Goal: Information Seeking & Learning: Learn about a topic

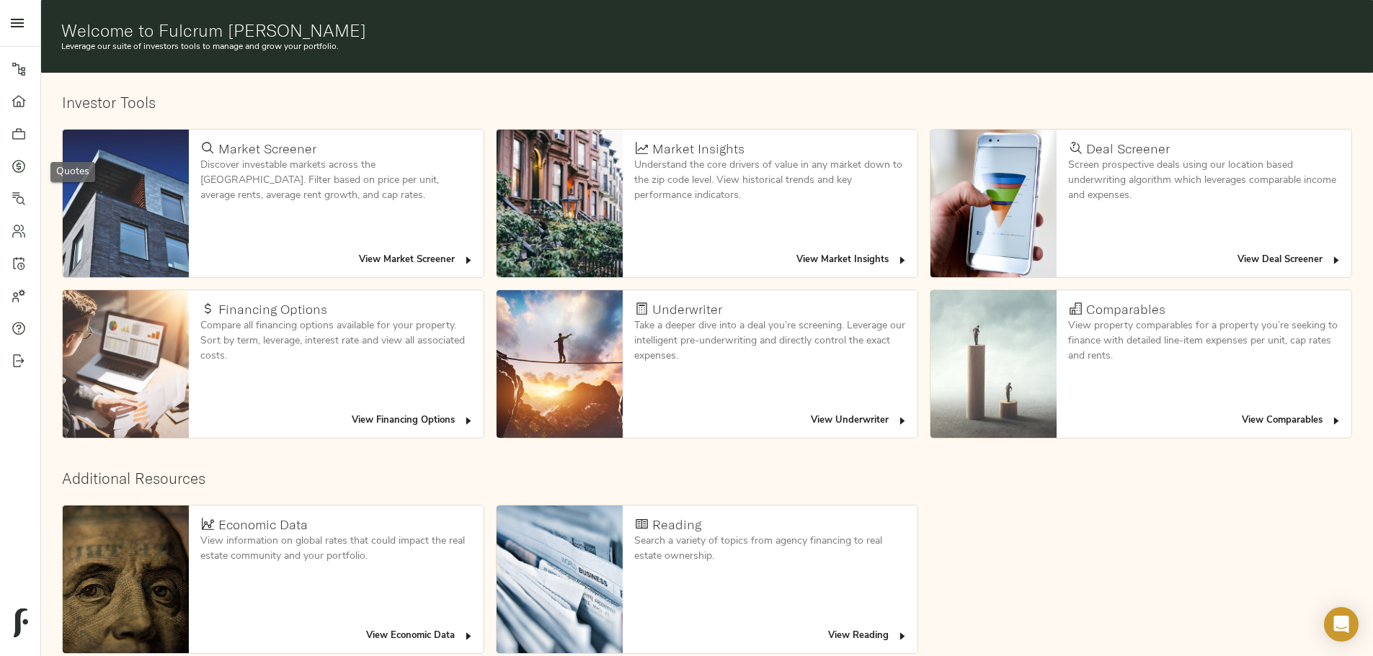
click at [13, 167] on icon at bounding box center [18, 166] width 13 height 13
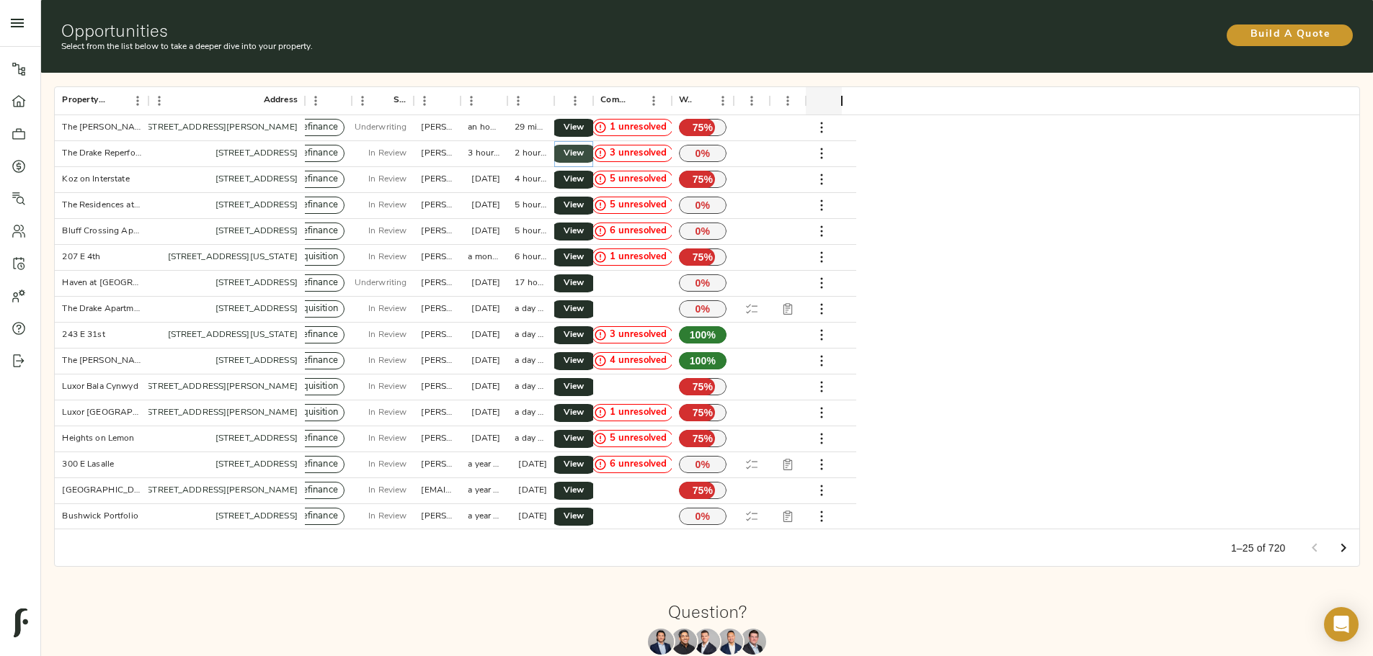
click at [582, 146] on span "View" at bounding box center [573, 153] width 17 height 15
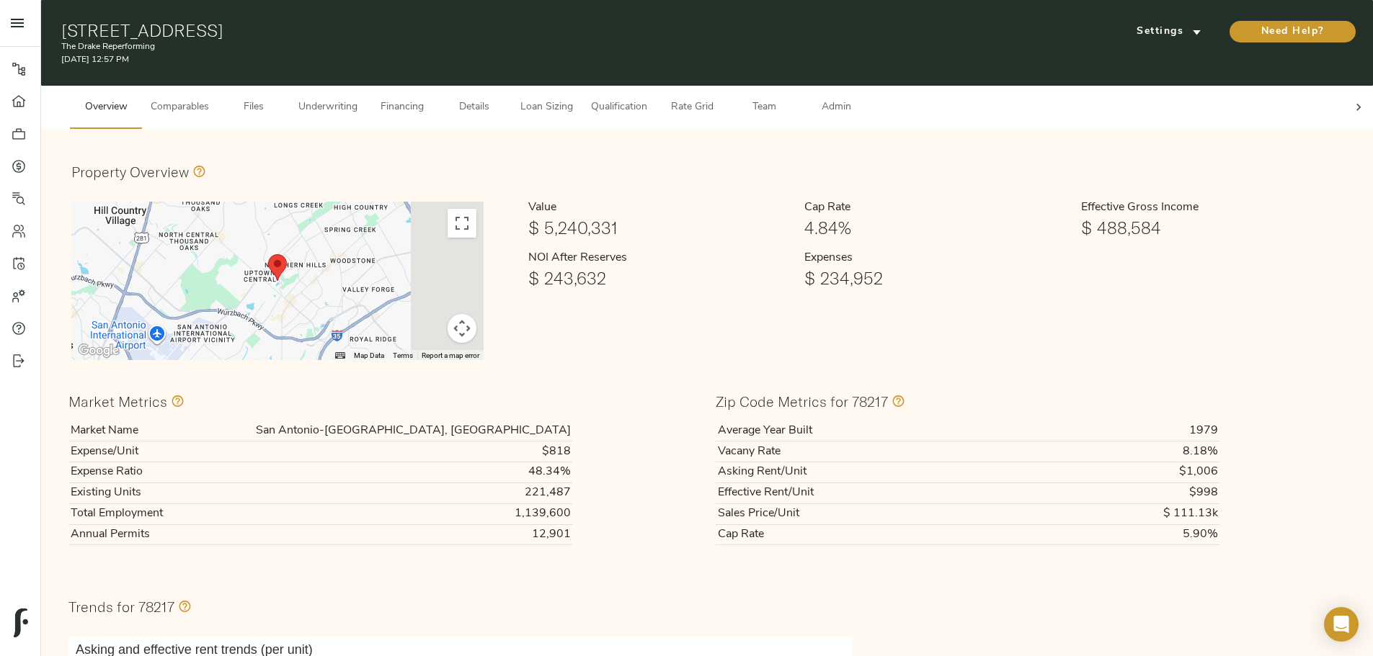
click at [357, 99] on span "Underwriting" at bounding box center [327, 108] width 59 height 18
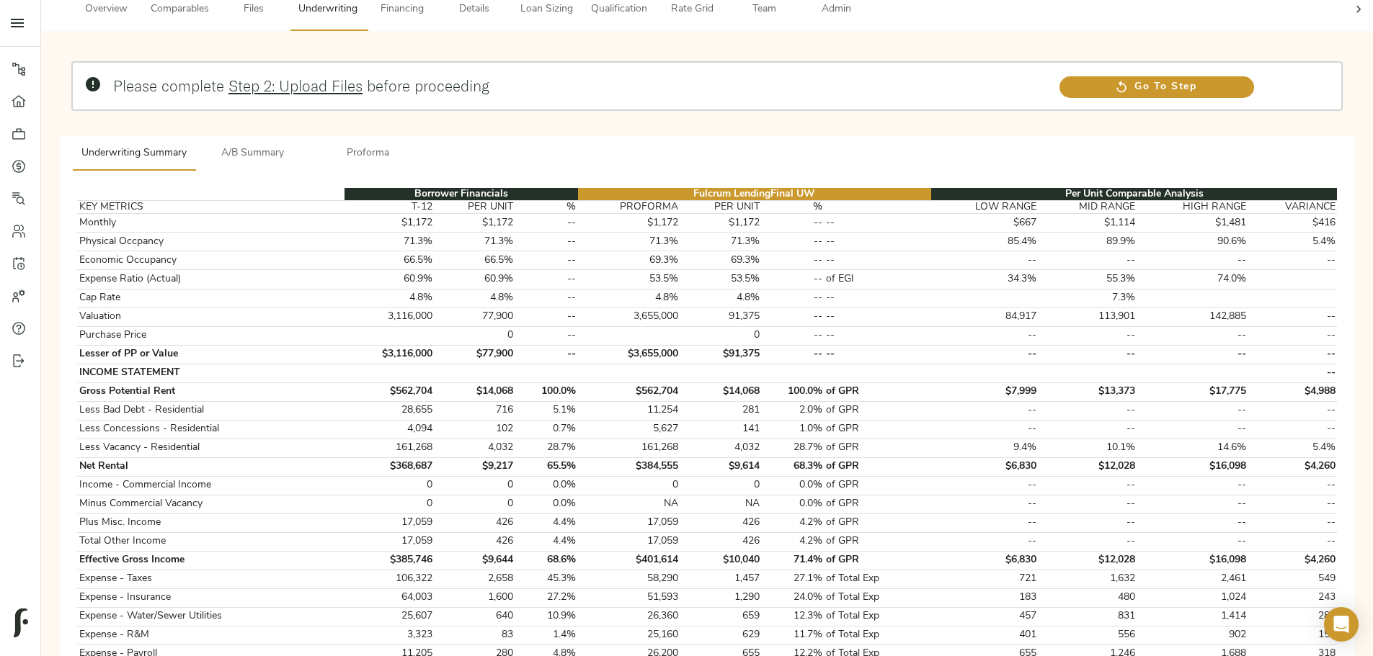
scroll to position [72, 0]
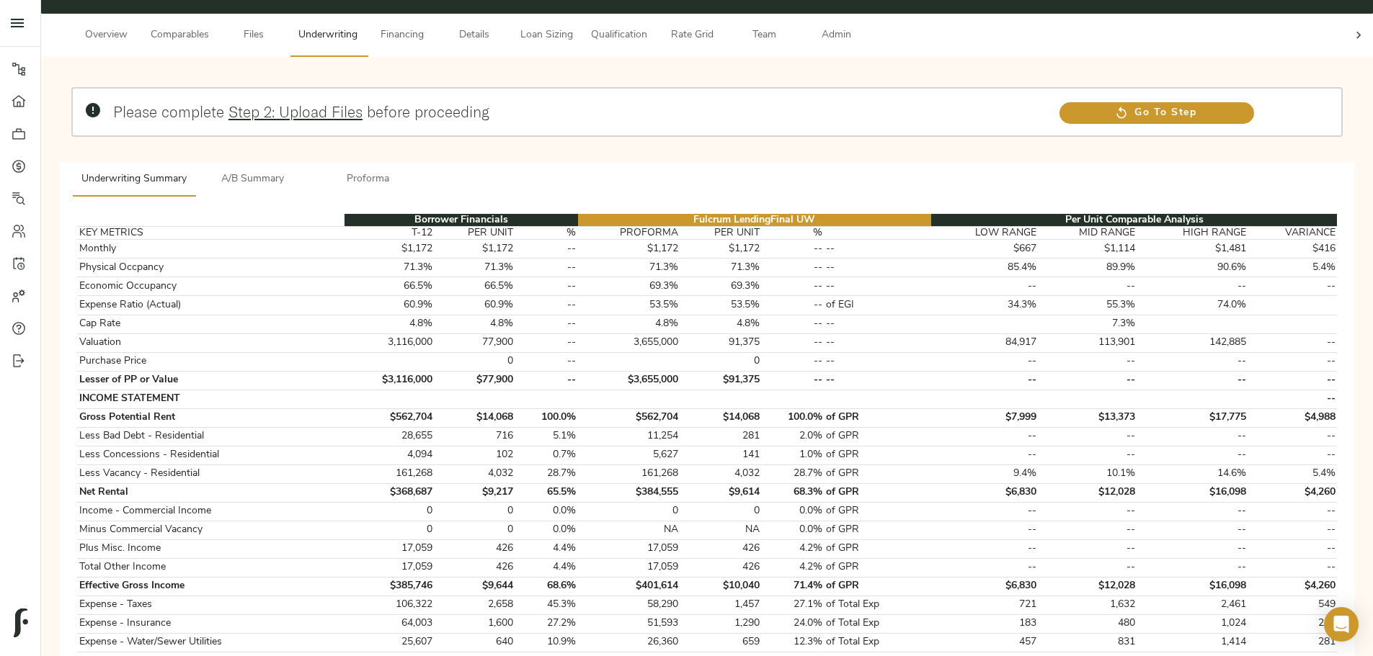
click at [302, 171] on span "A/B Summary" at bounding box center [253, 180] width 98 height 18
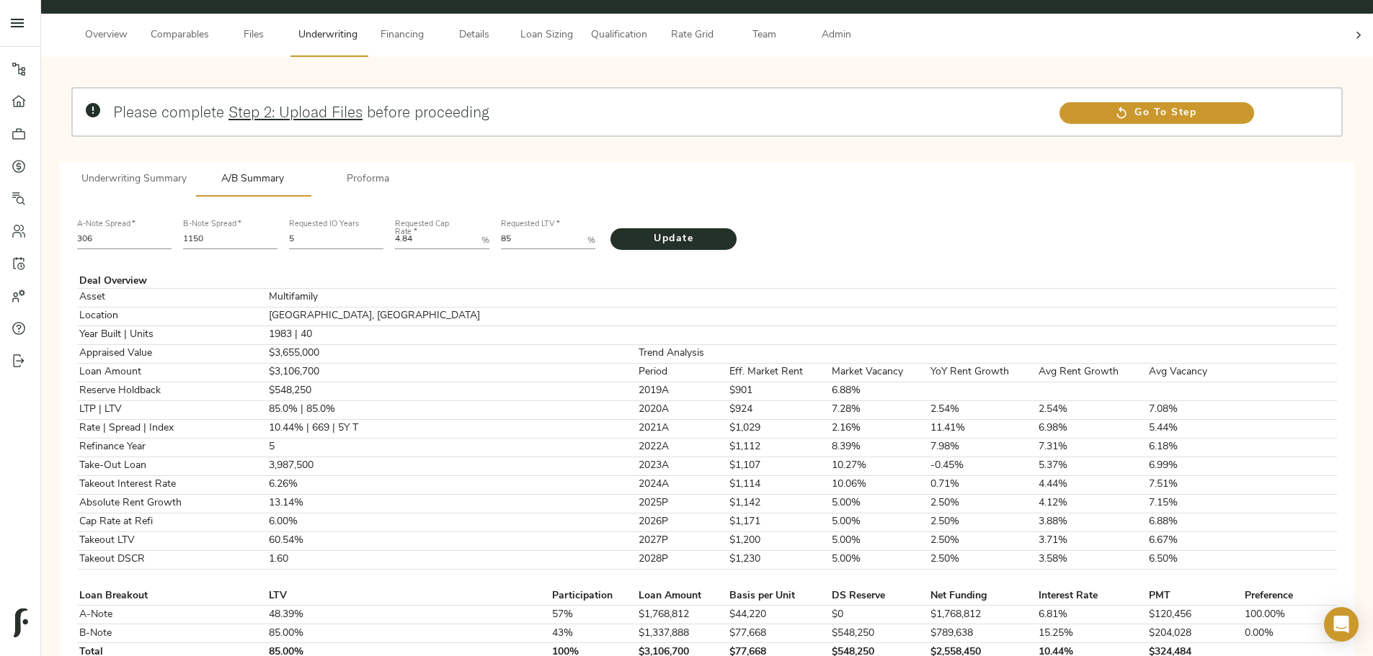
click at [417, 171] on span "Proforma" at bounding box center [368, 180] width 98 height 18
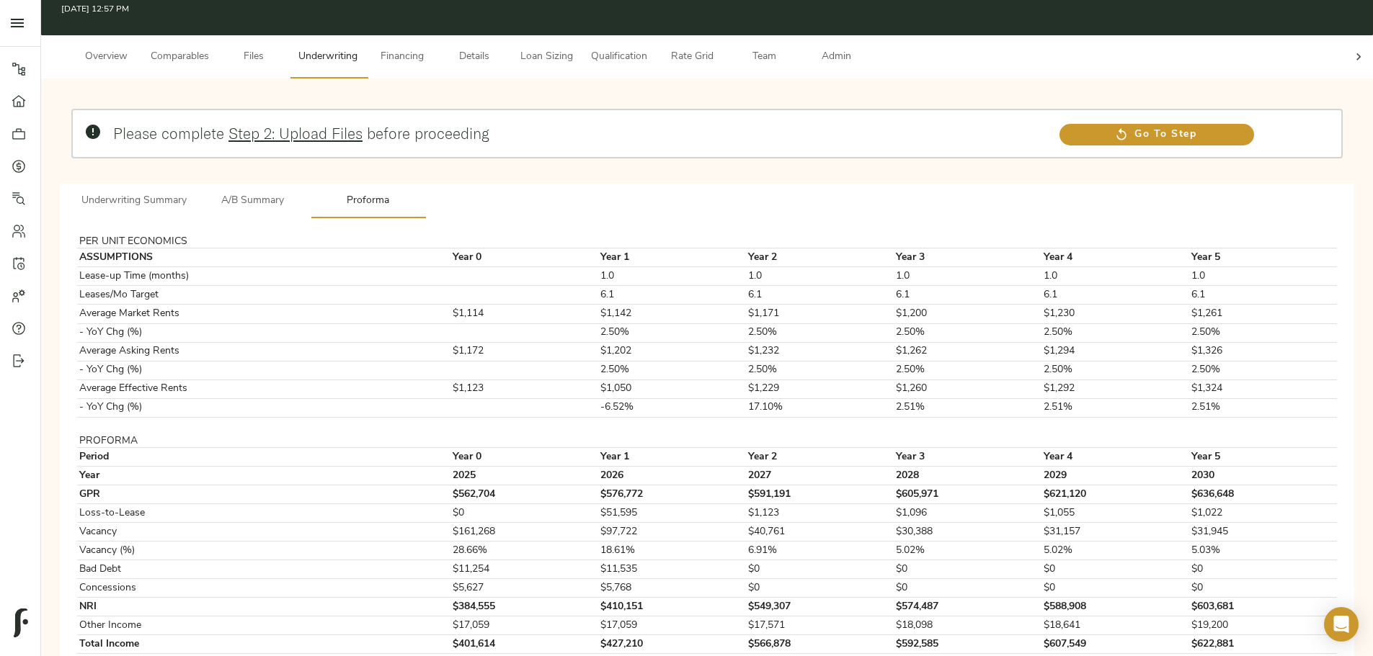
scroll to position [0, 0]
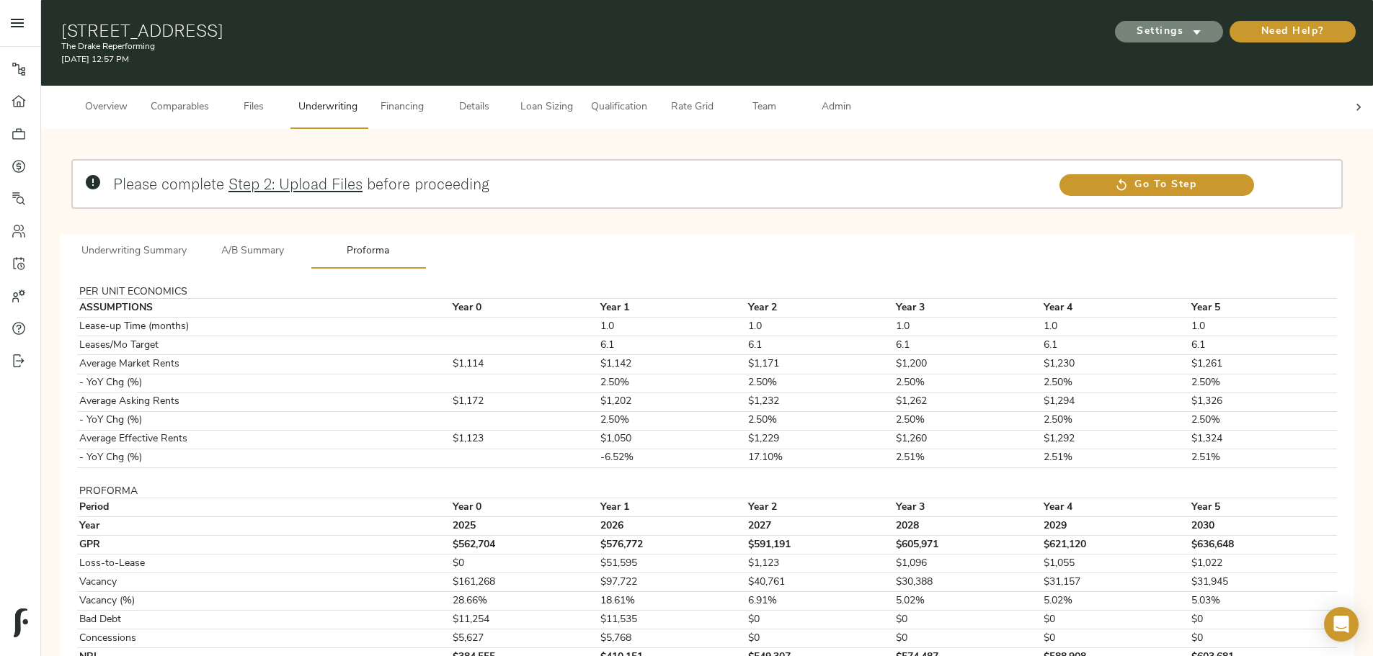
click at [1189, 32] on icon "submit" at bounding box center [1196, 31] width 15 height 15
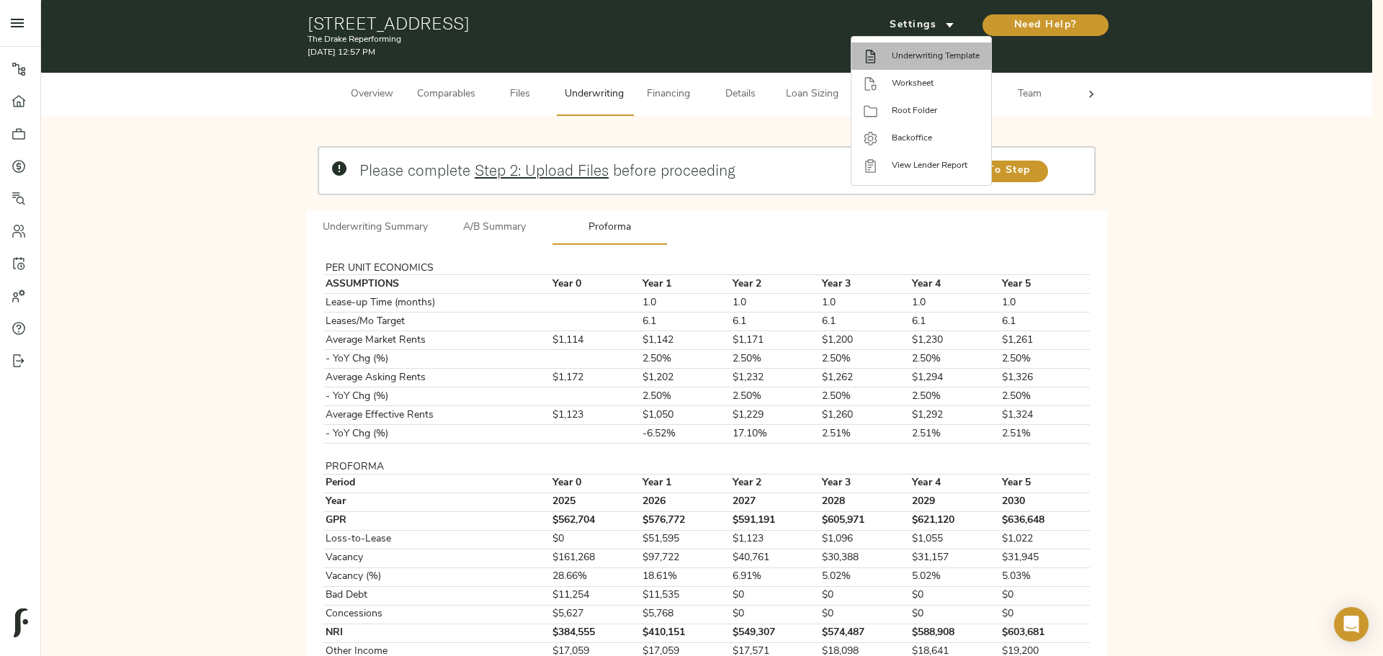
click at [909, 56] on span "Underwriting Template" at bounding box center [936, 56] width 88 height 13
click at [766, 209] on div at bounding box center [691, 328] width 1383 height 656
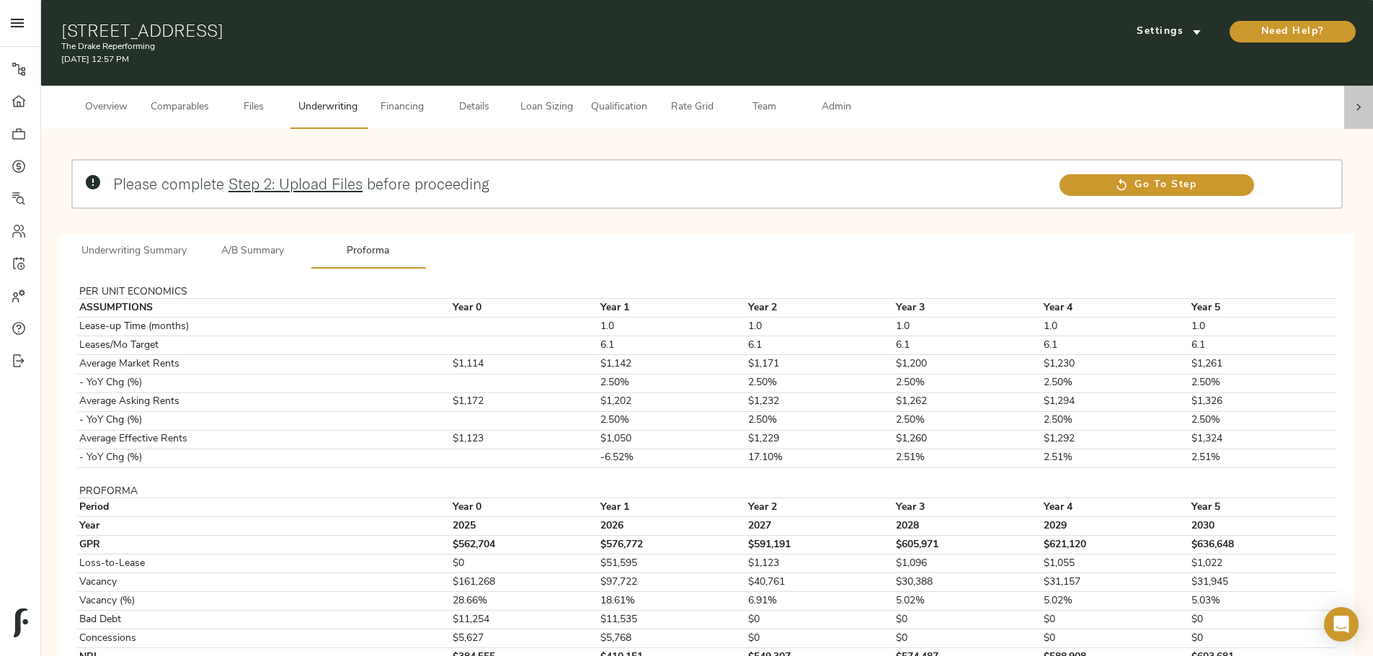
click at [1344, 93] on div at bounding box center [1358, 107] width 29 height 43
click at [863, 99] on span "Admin" at bounding box center [835, 108] width 55 height 18
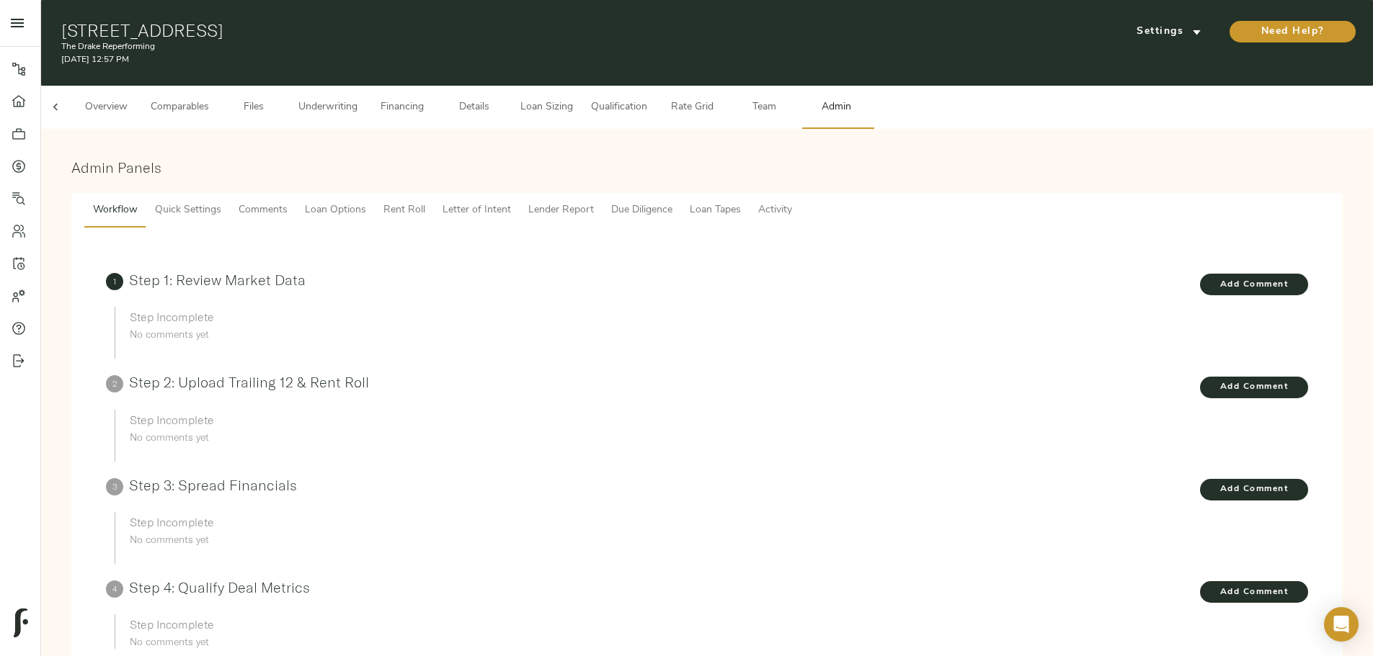
click at [602, 193] on button "Lender Report" at bounding box center [560, 210] width 83 height 35
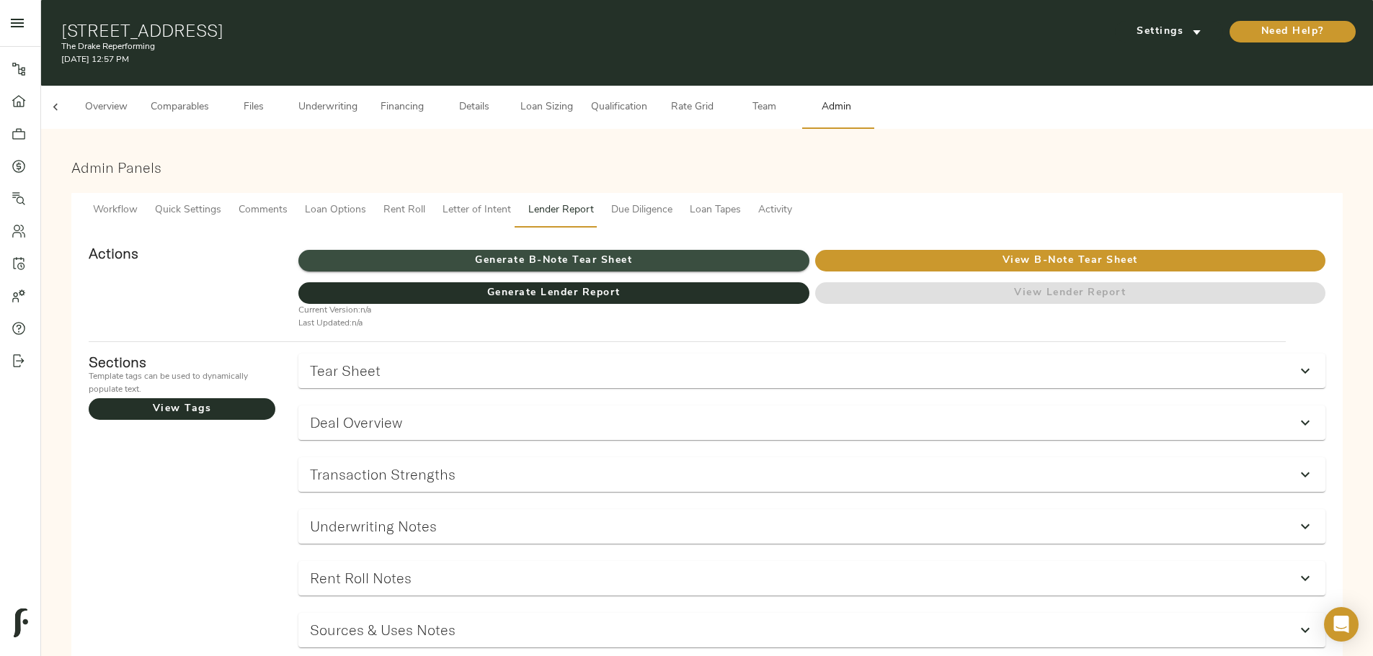
click at [706, 252] on span "Generate B-Note Tear Sheet" at bounding box center [553, 261] width 510 height 18
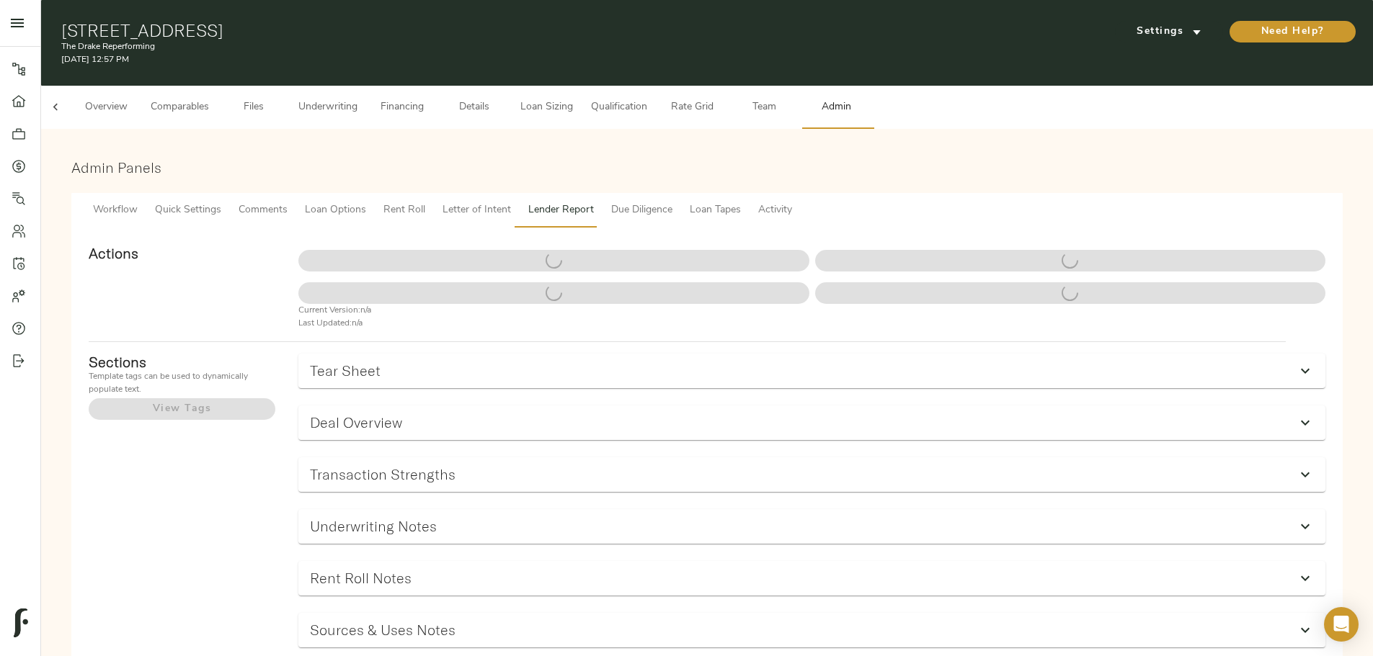
click at [693, 363] on div "Tear Sheet" at bounding box center [811, 371] width 1027 height 35
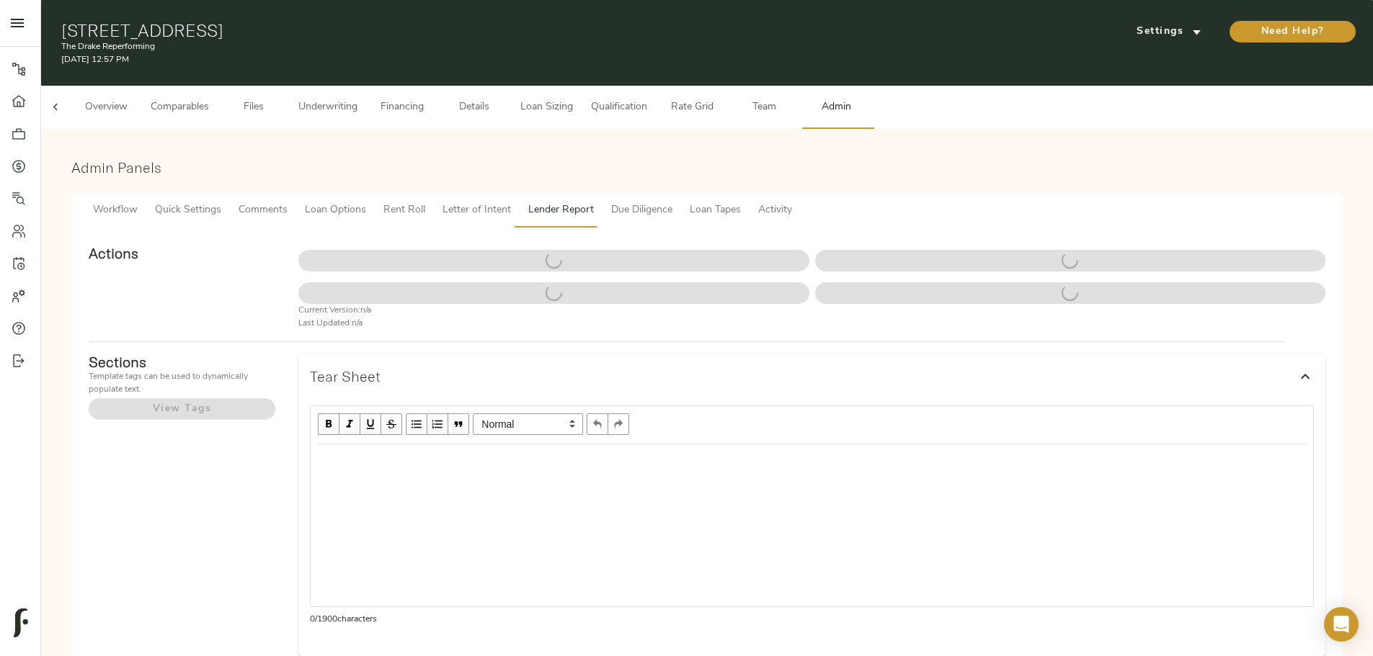
click at [692, 368] on div "Tear Sheet" at bounding box center [799, 376] width 978 height 17
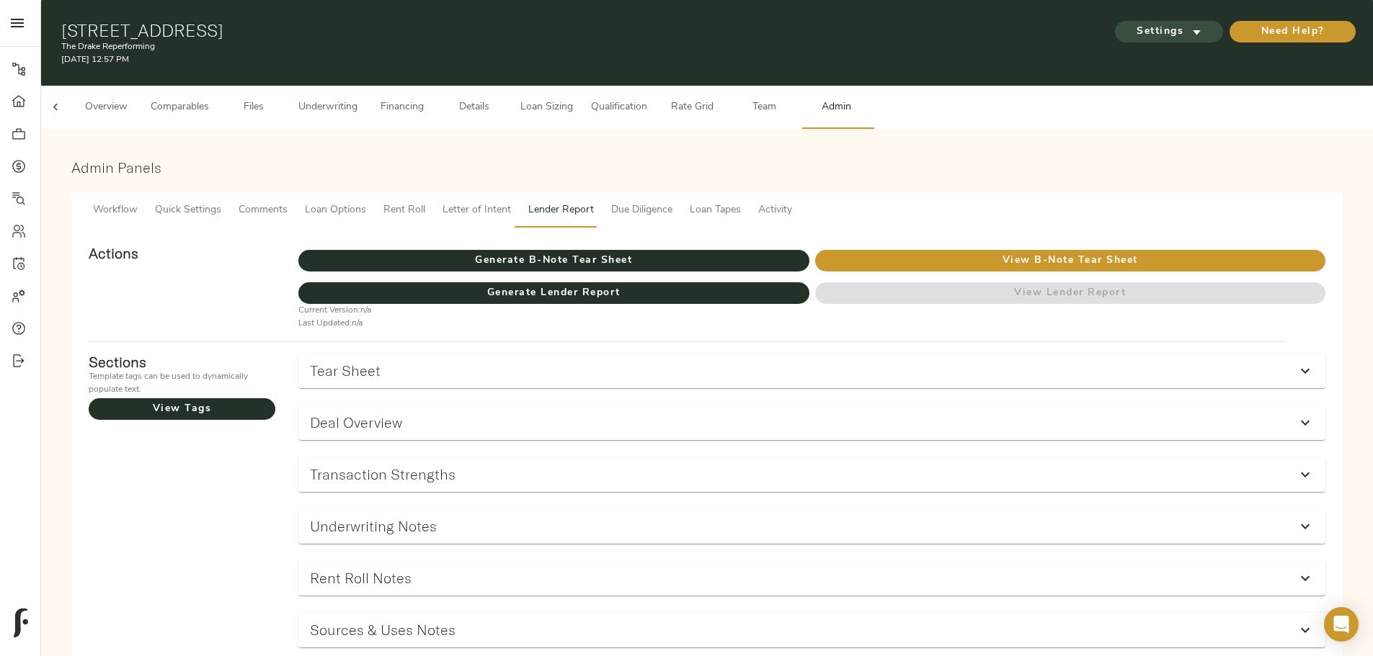
click at [1129, 23] on span "Settings" at bounding box center [1168, 32] width 79 height 18
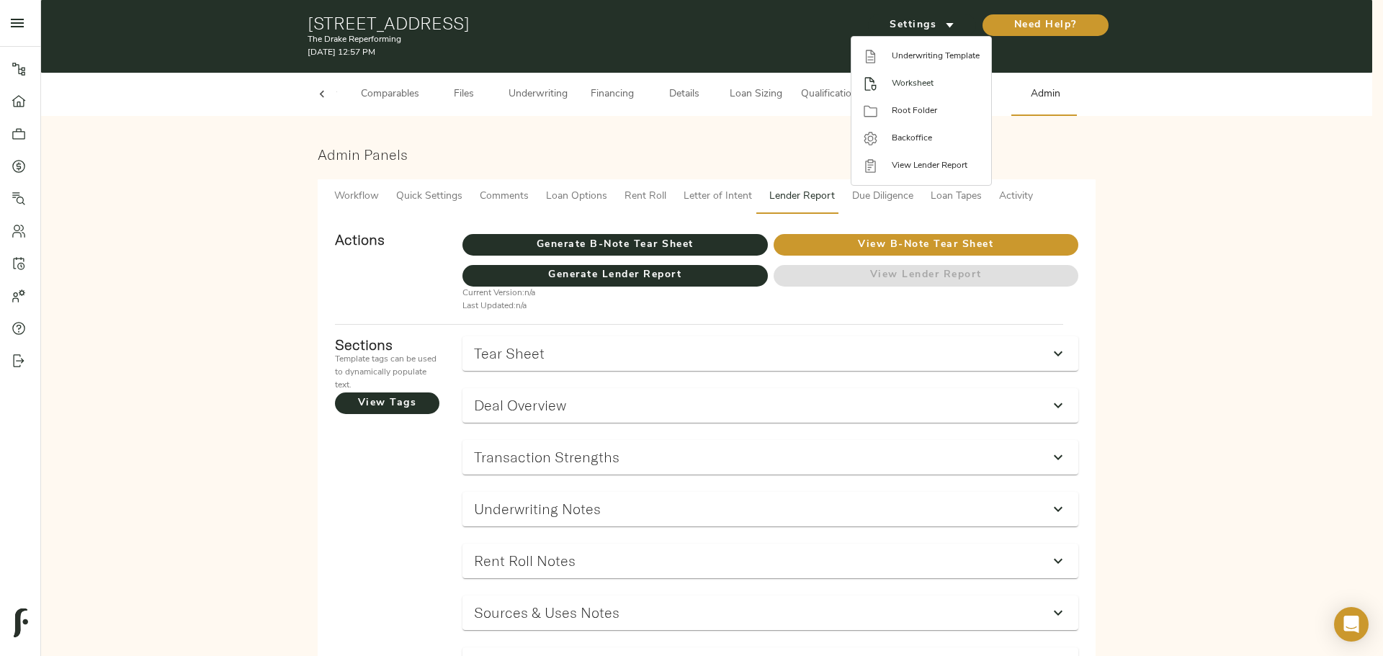
click at [934, 82] on span "Worksheet" at bounding box center [936, 83] width 88 height 13
click at [523, 94] on div at bounding box center [691, 328] width 1383 height 656
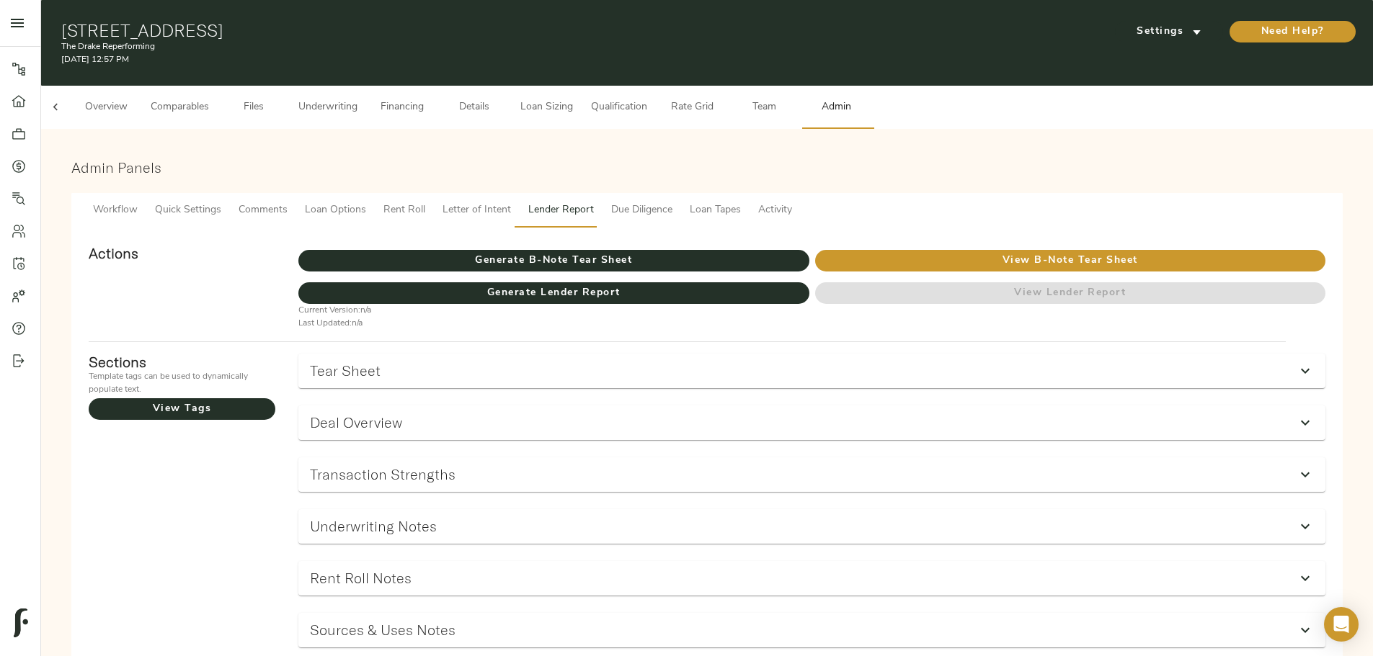
click at [556, 94] on body "The Drake Reperforming - [STREET_ADDRESS] Pipeline Dashboard Portfolio Quotes S…" at bounding box center [686, 532] width 1373 height 1065
click at [357, 99] on span "Underwriting" at bounding box center [327, 108] width 59 height 18
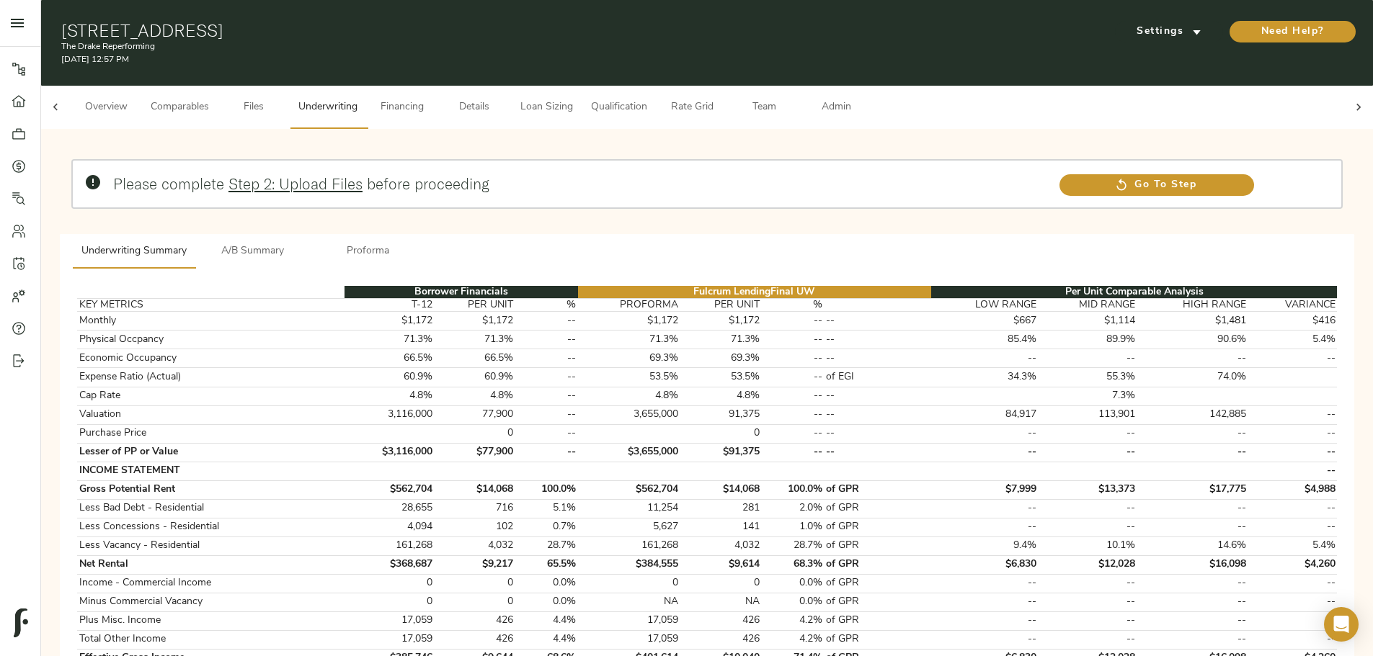
click at [426, 234] on button "Proforma" at bounding box center [368, 251] width 115 height 35
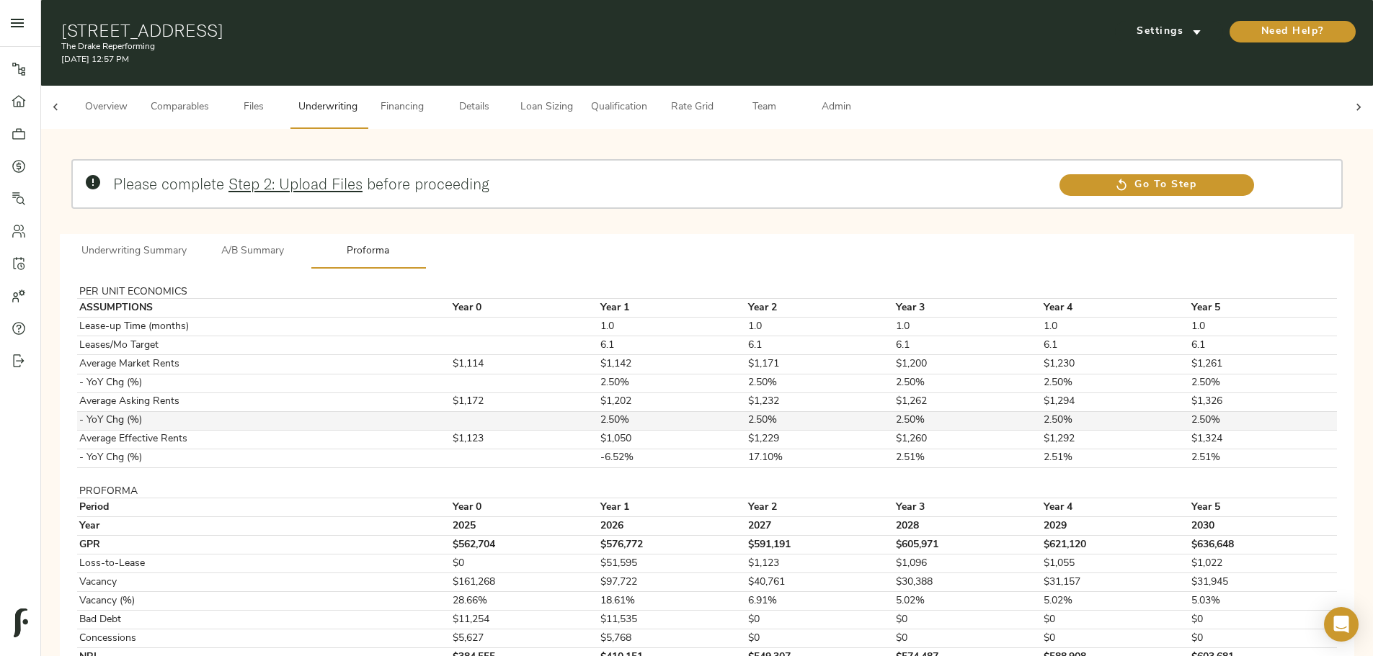
scroll to position [112, 0]
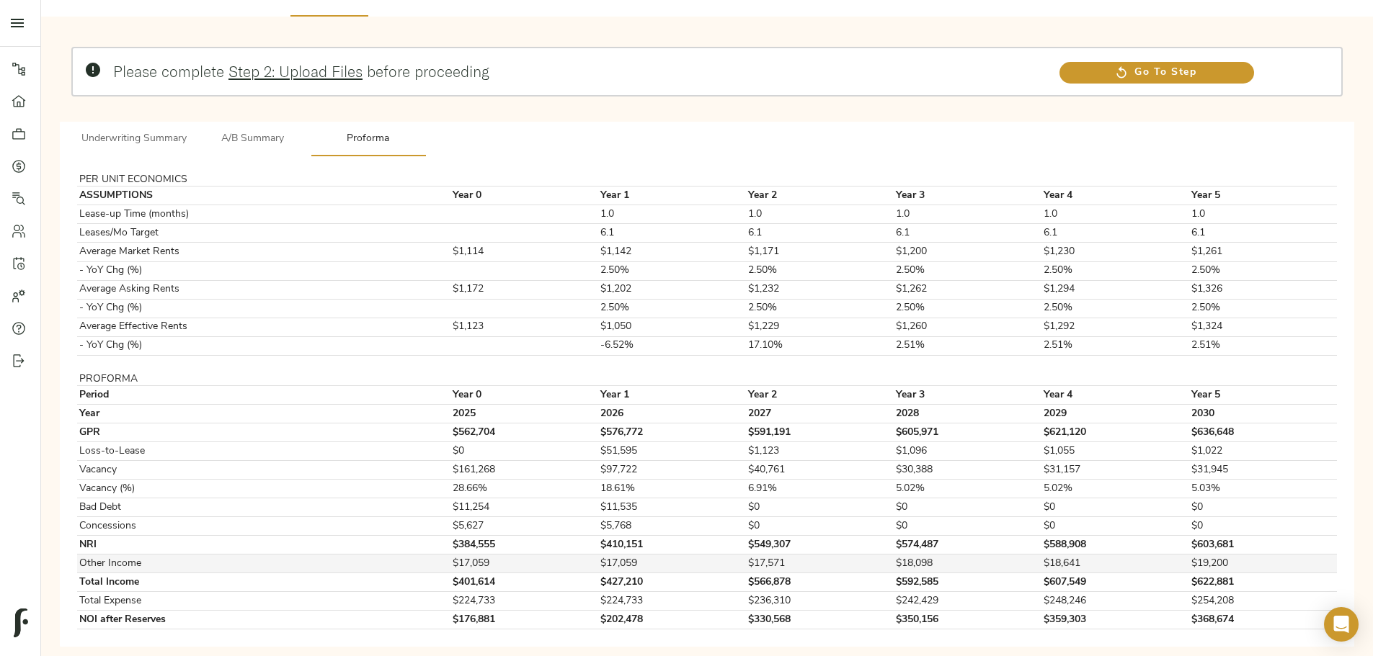
click at [752, 555] on td "$17,571" at bounding box center [820, 564] width 148 height 19
copy td "17,571"
click at [187, 130] on span "Underwriting Summary" at bounding box center [133, 139] width 105 height 18
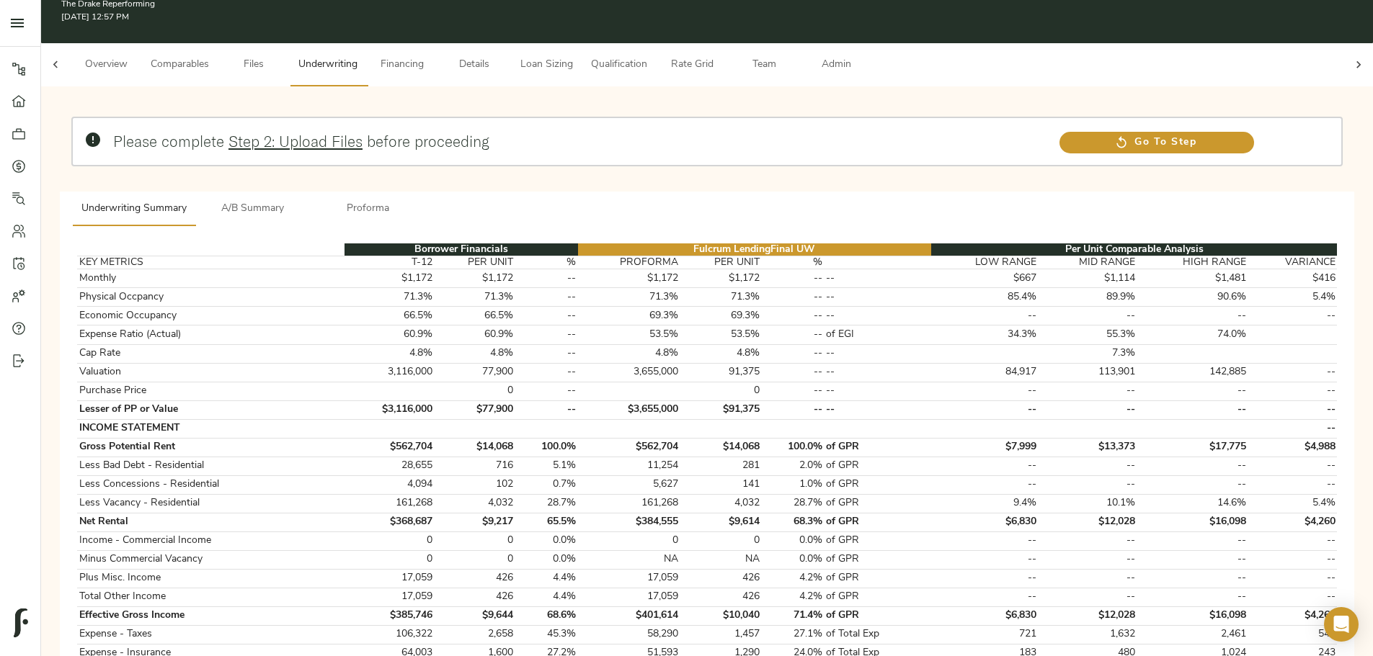
scroll to position [40, 0]
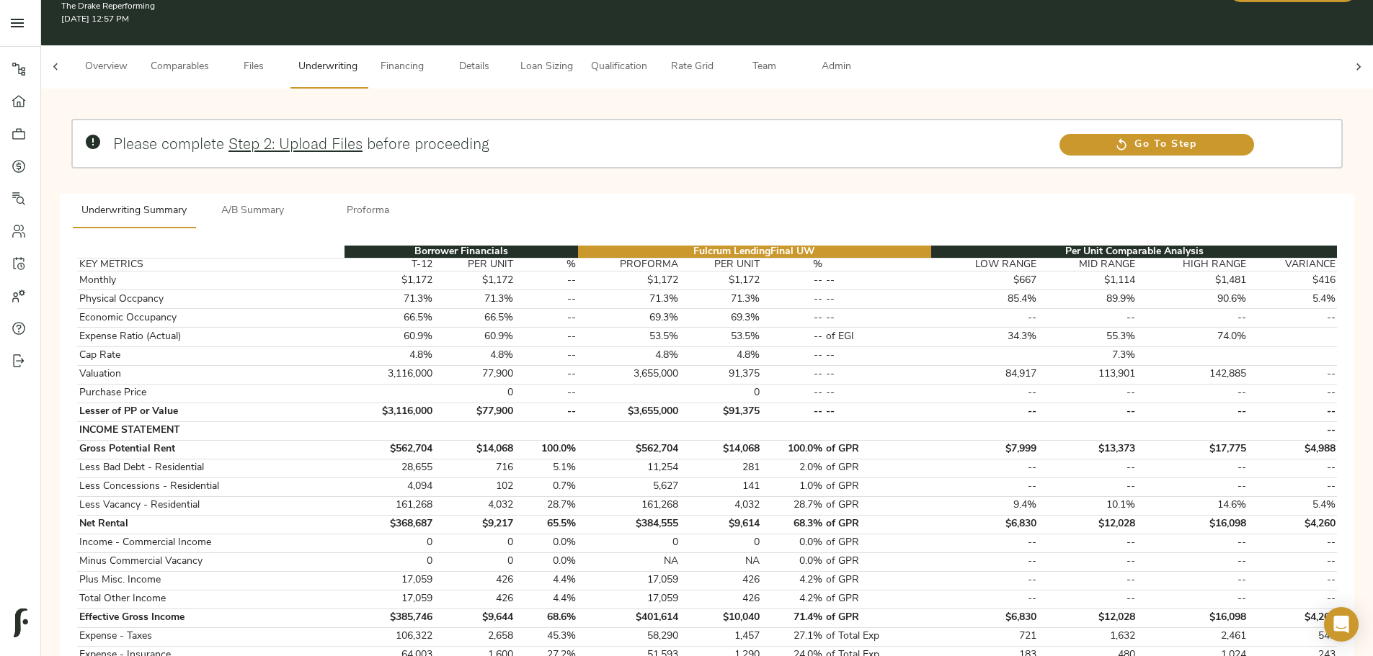
click at [209, 58] on span "Comparables" at bounding box center [180, 67] width 58 height 18
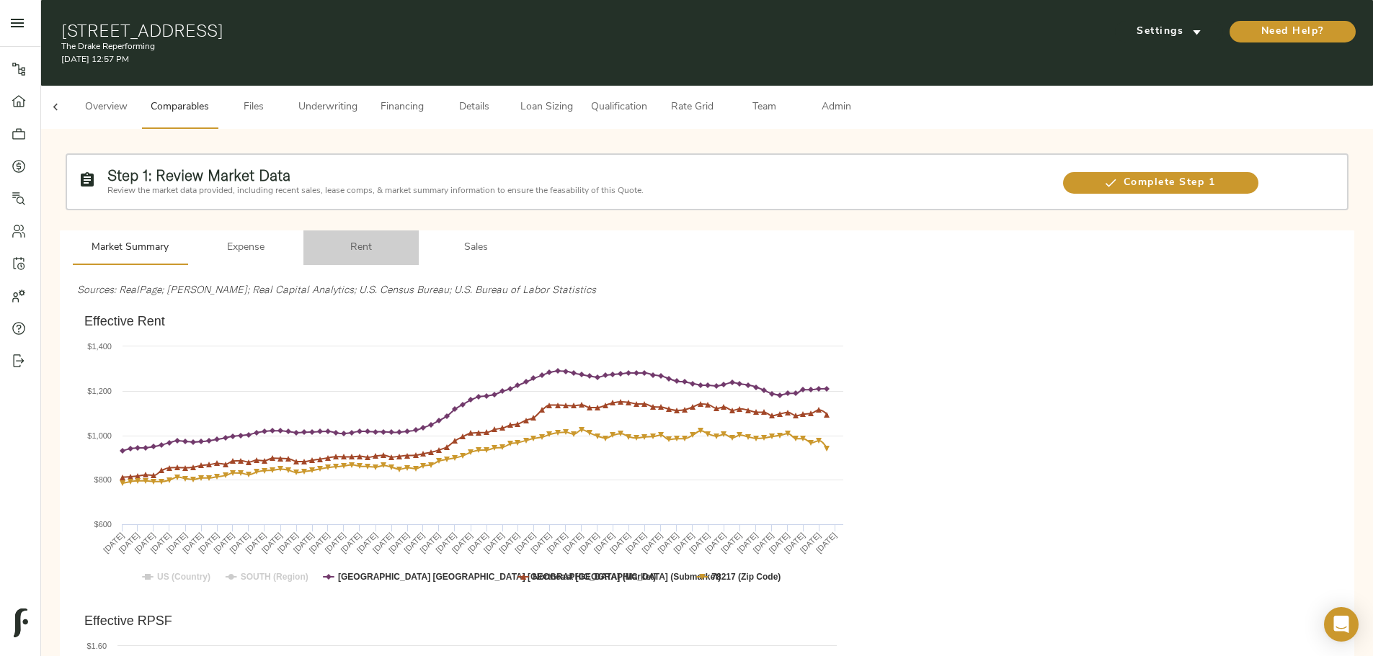
click at [410, 239] on span "Rent" at bounding box center [361, 248] width 98 height 18
